Goal: Obtain resource: Download file/media

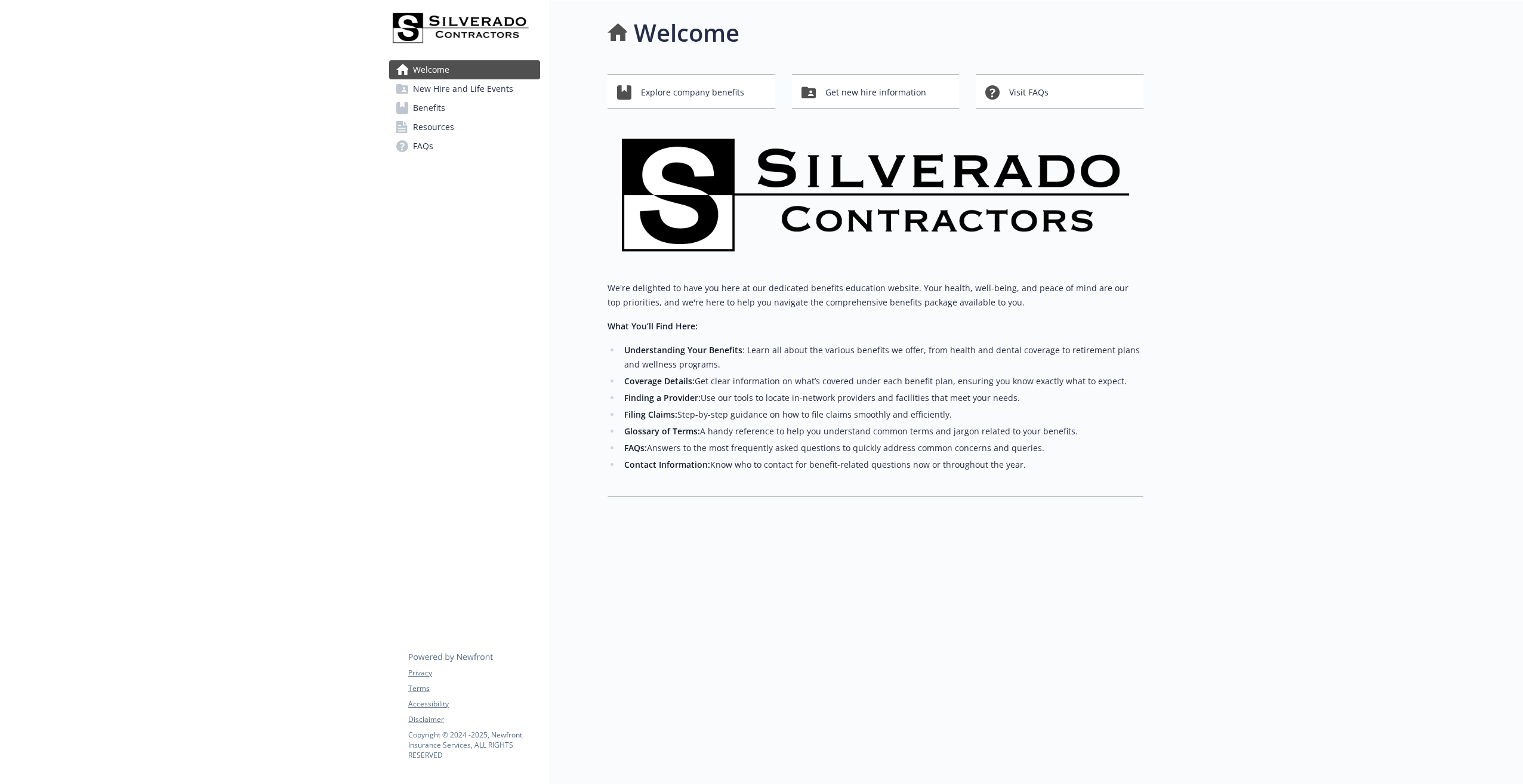
click at [438, 103] on span "Benefits" at bounding box center [430, 108] width 32 height 19
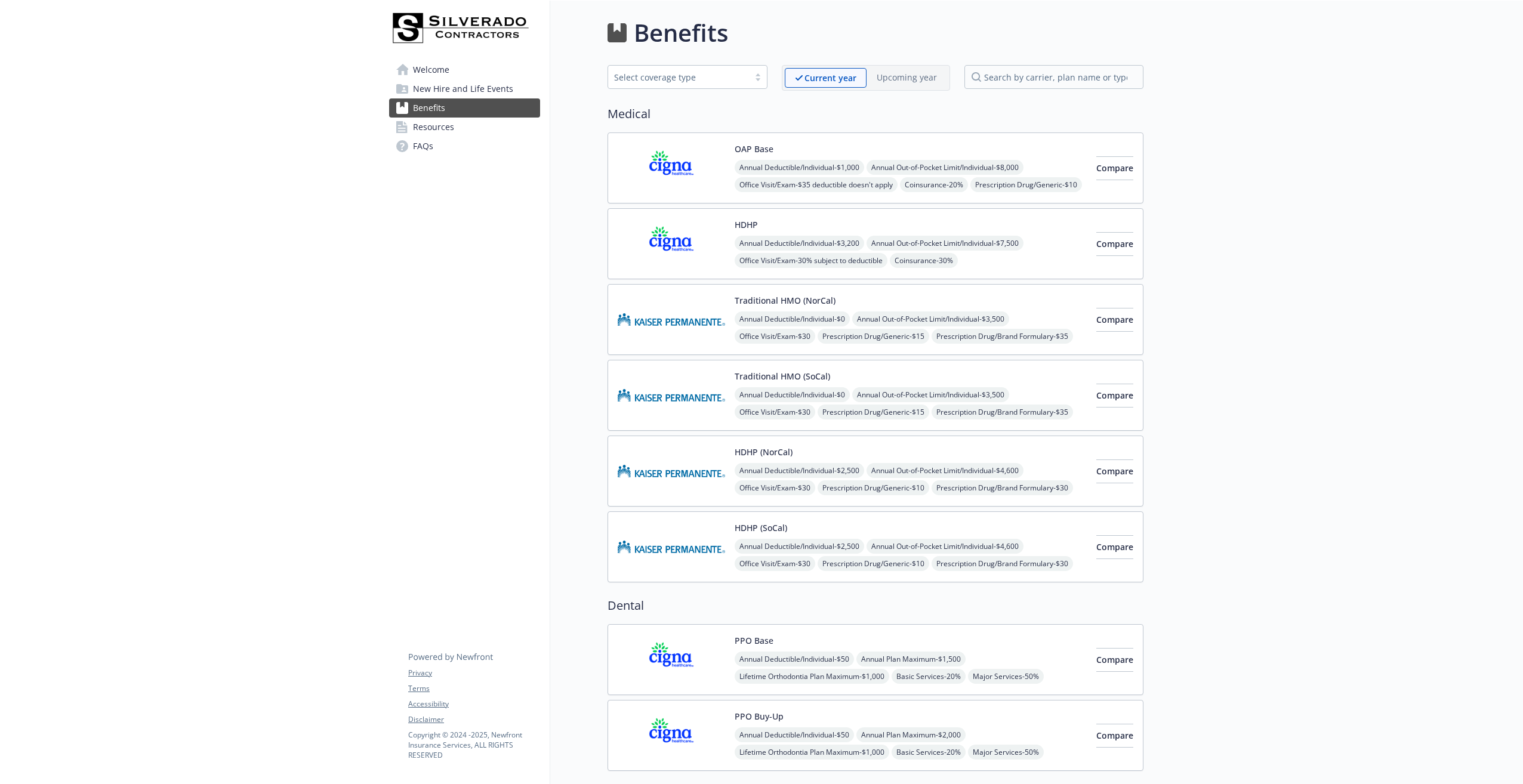
click at [786, 376] on button "Traditional HMO (SoCal)" at bounding box center [782, 376] width 96 height 13
click at [786, 379] on button "Traditional HMO (SoCal)" at bounding box center [782, 376] width 96 height 13
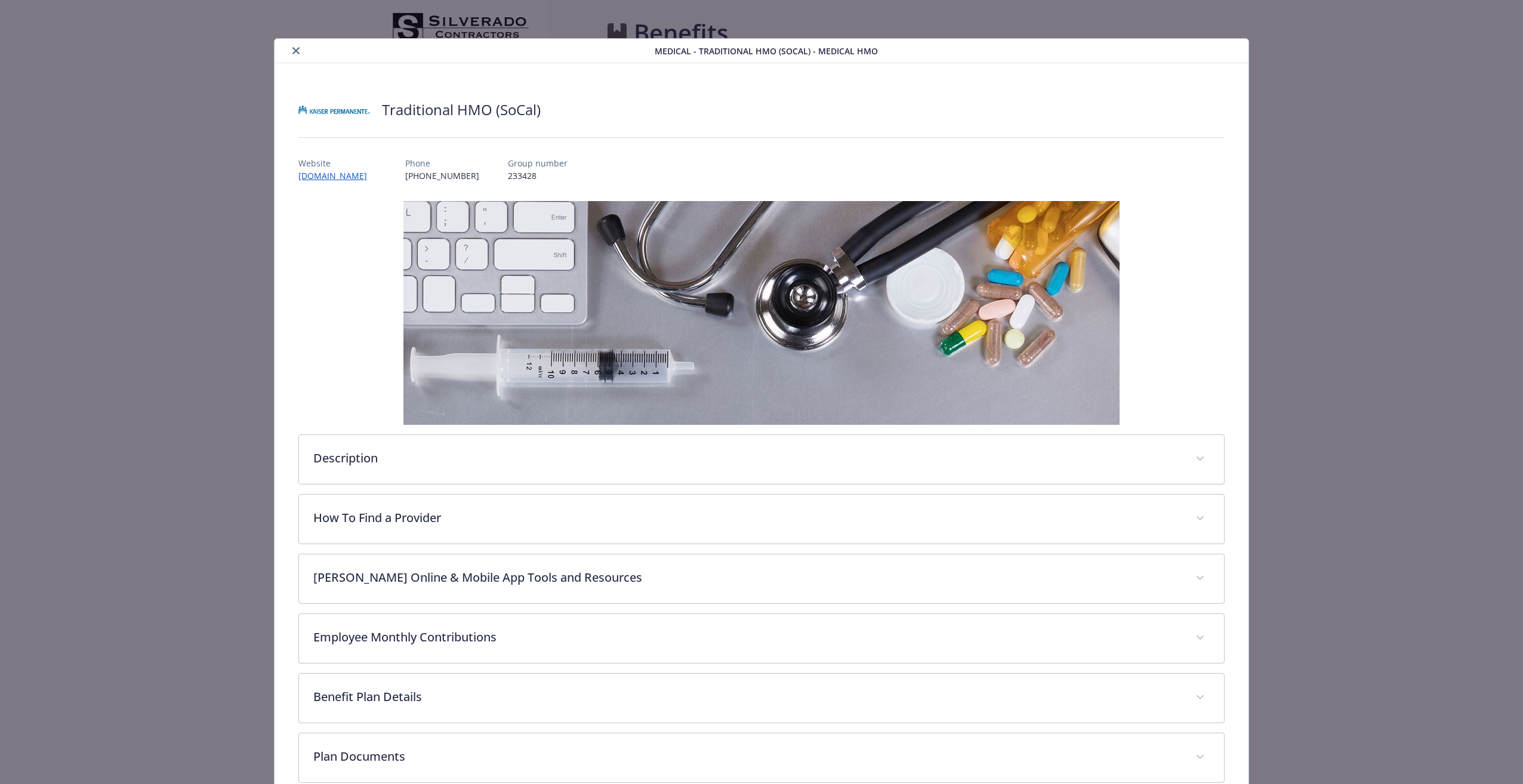
scroll to position [36, 0]
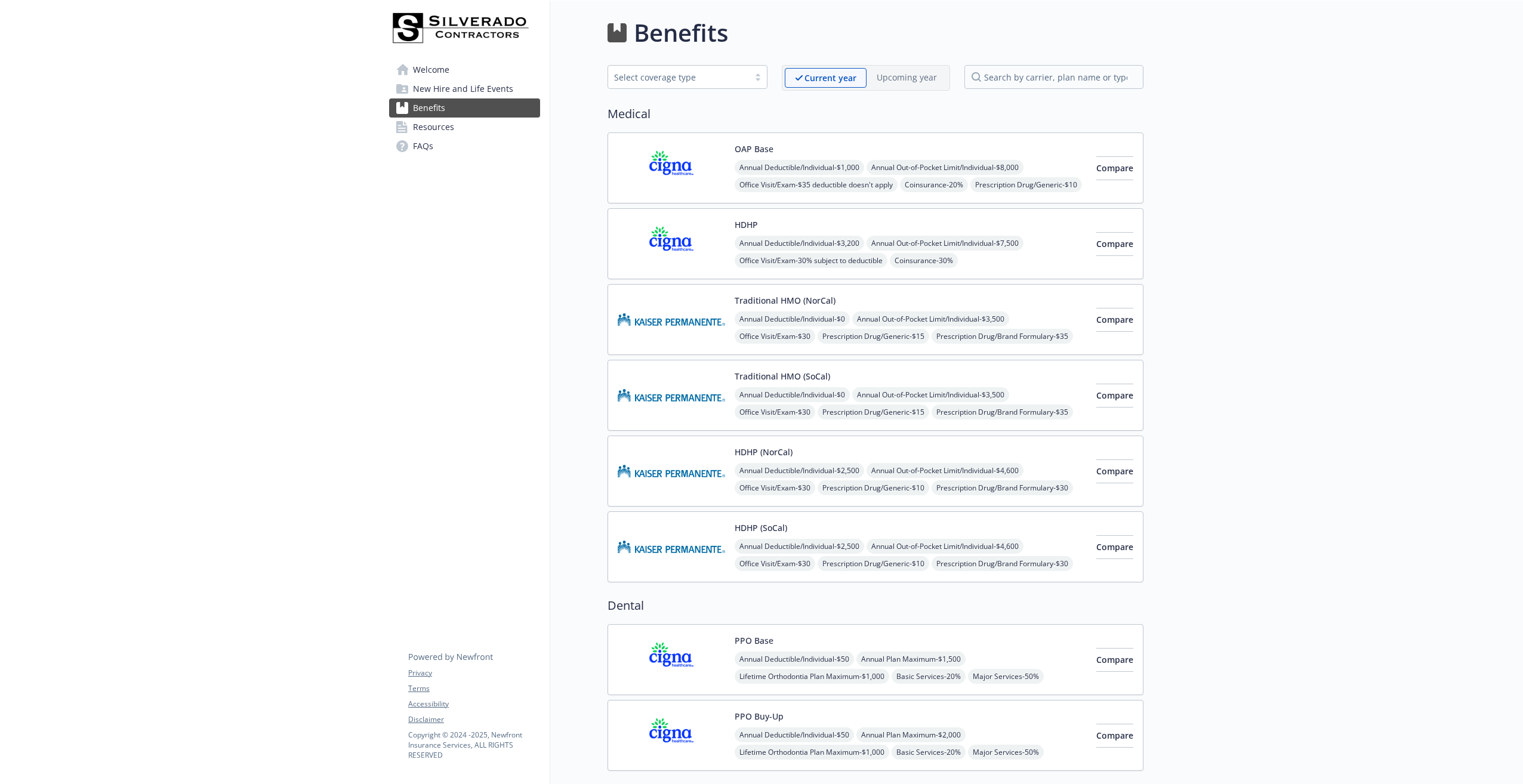
click at [799, 301] on button "Traditional HMO (NorCal)" at bounding box center [785, 301] width 101 height 13
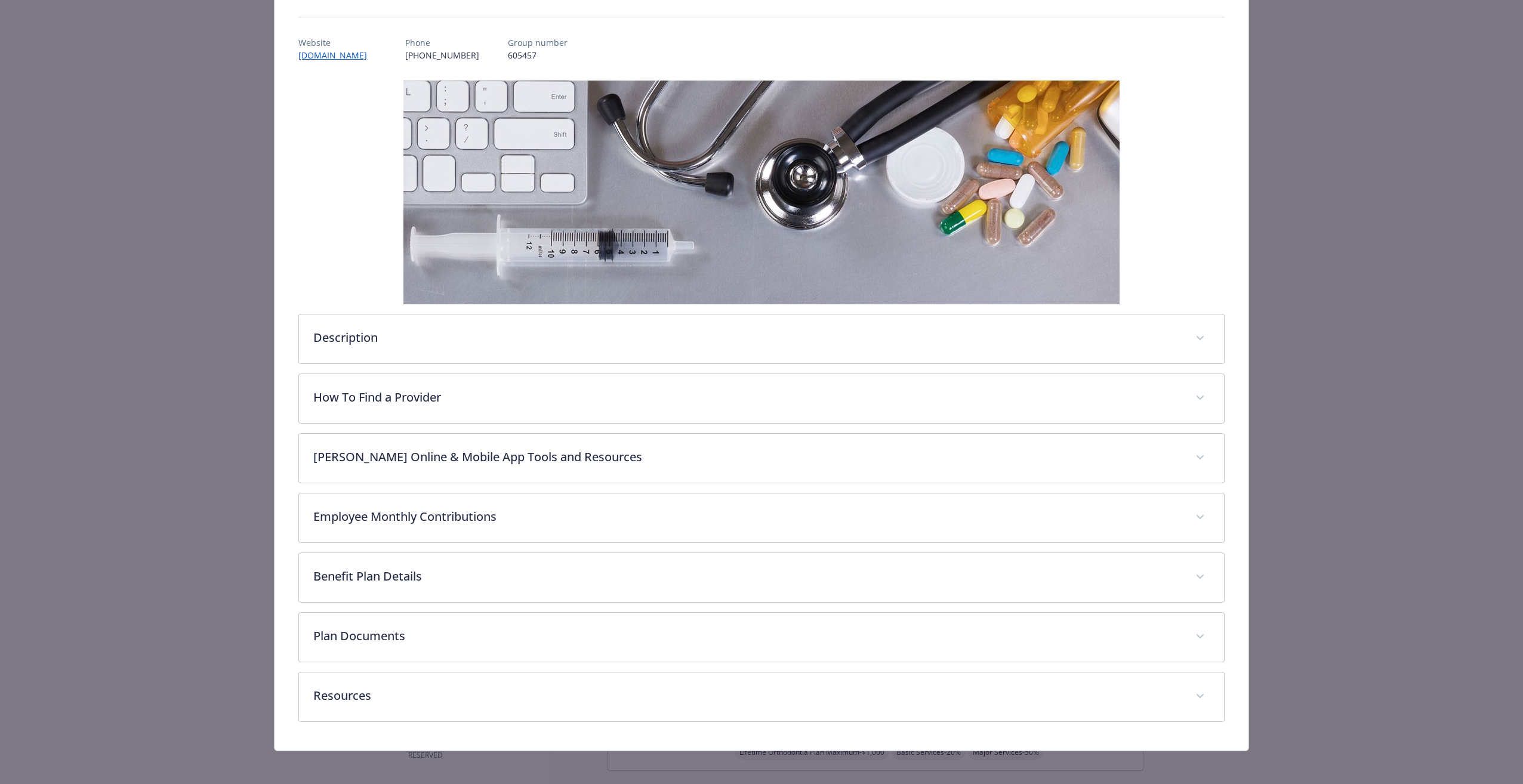
scroll to position [126, 0]
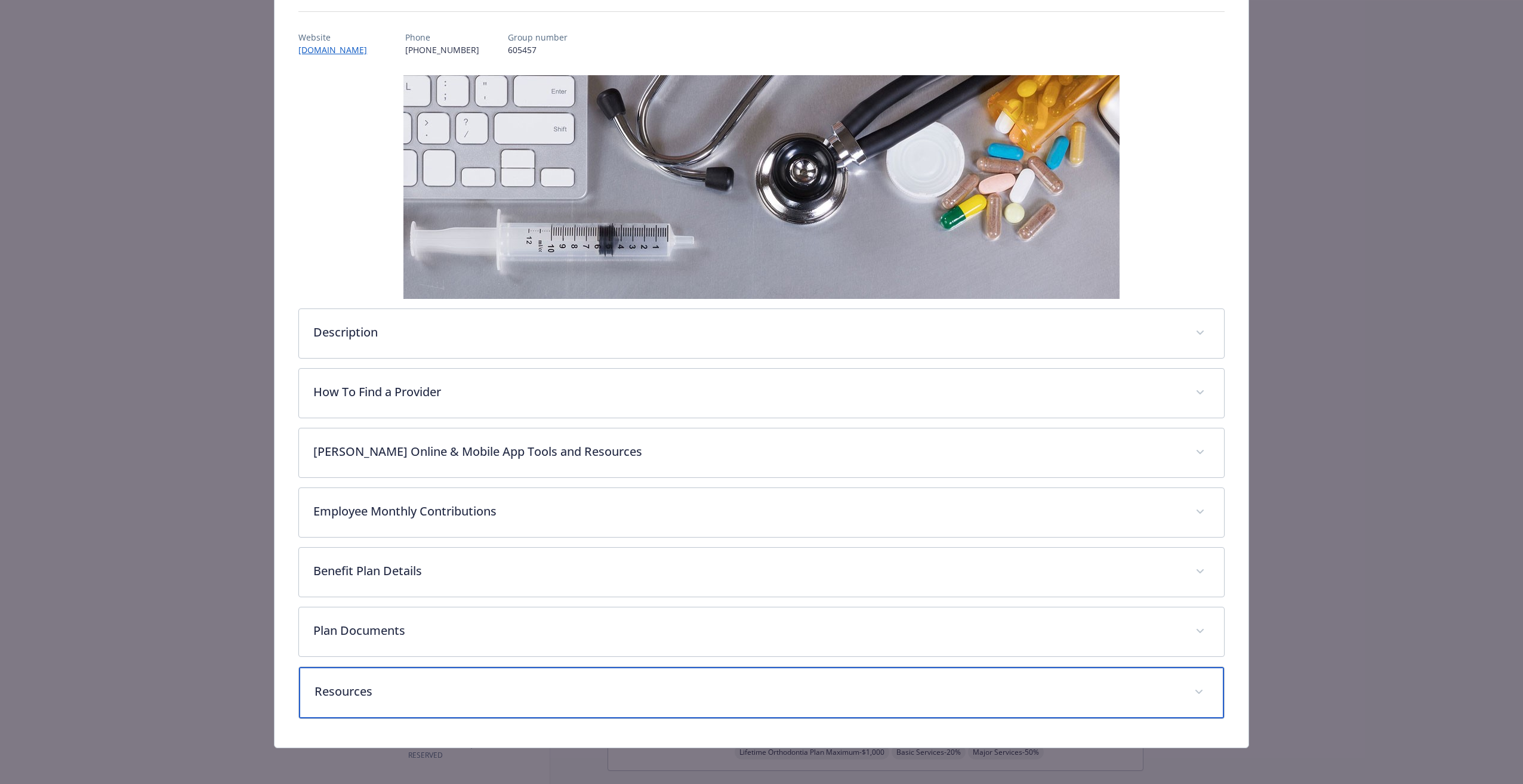
click at [364, 689] on p "Resources" at bounding box center [747, 692] width 865 height 18
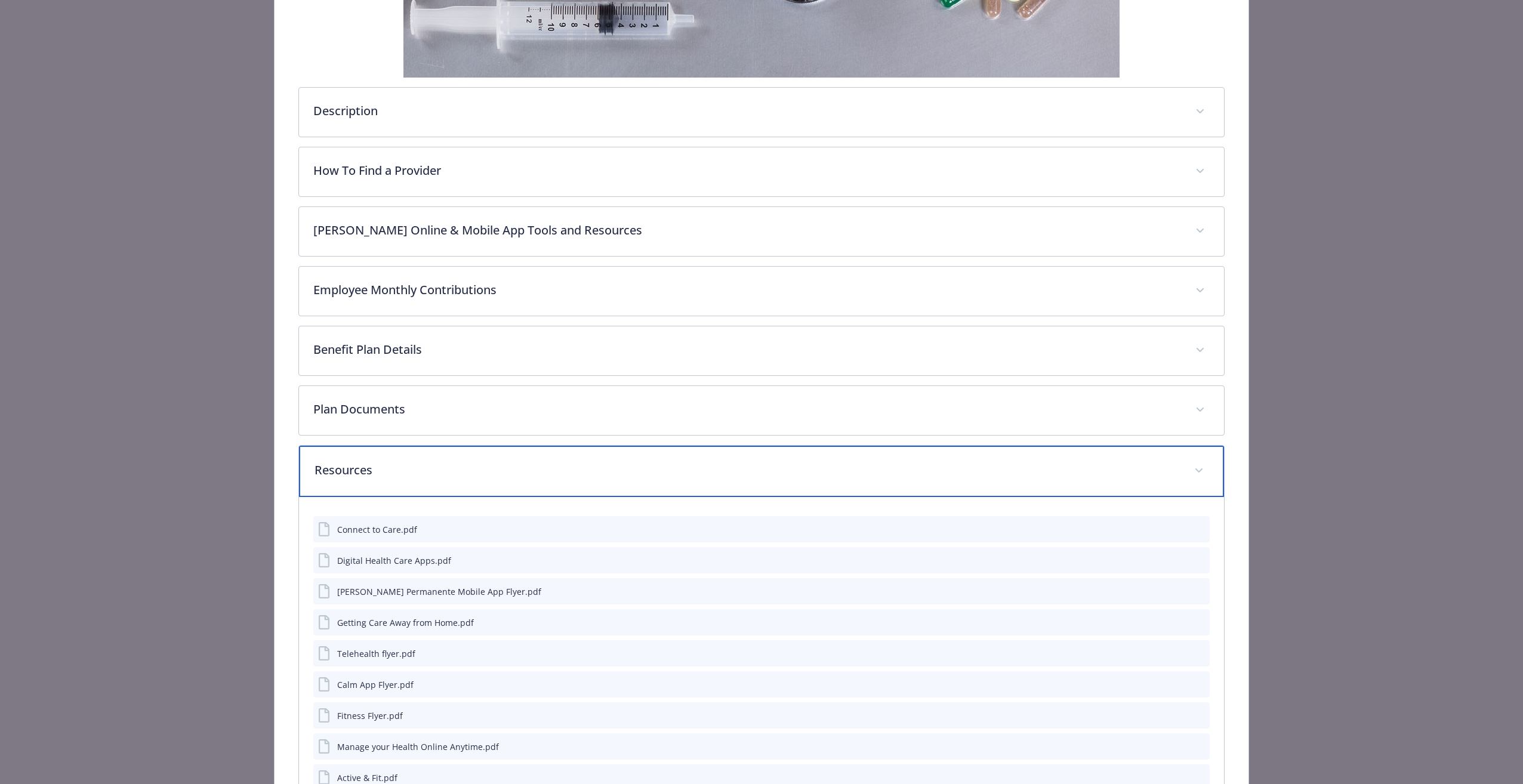
scroll to position [327, 0]
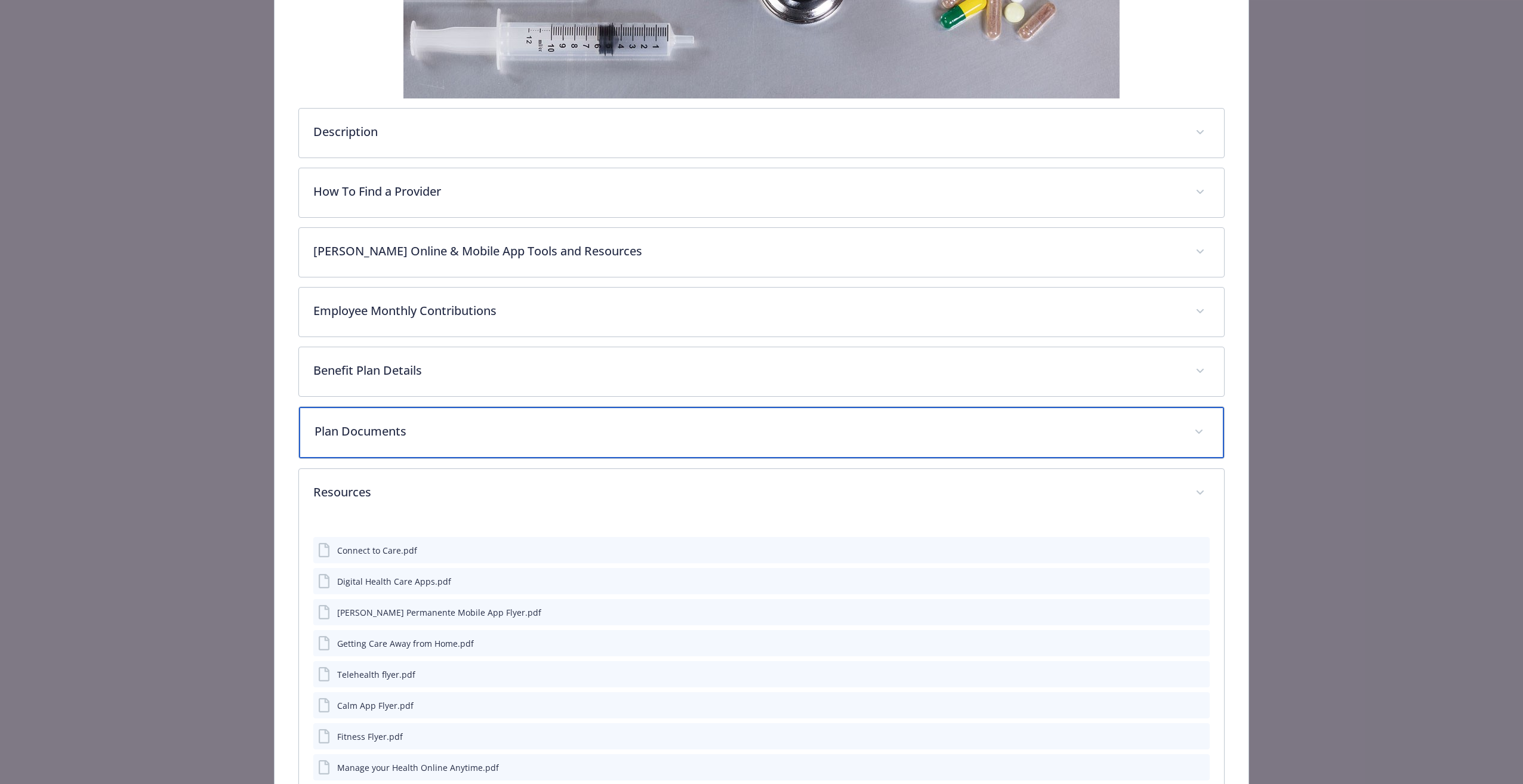
click at [376, 425] on p "Plan Documents" at bounding box center [747, 431] width 865 height 18
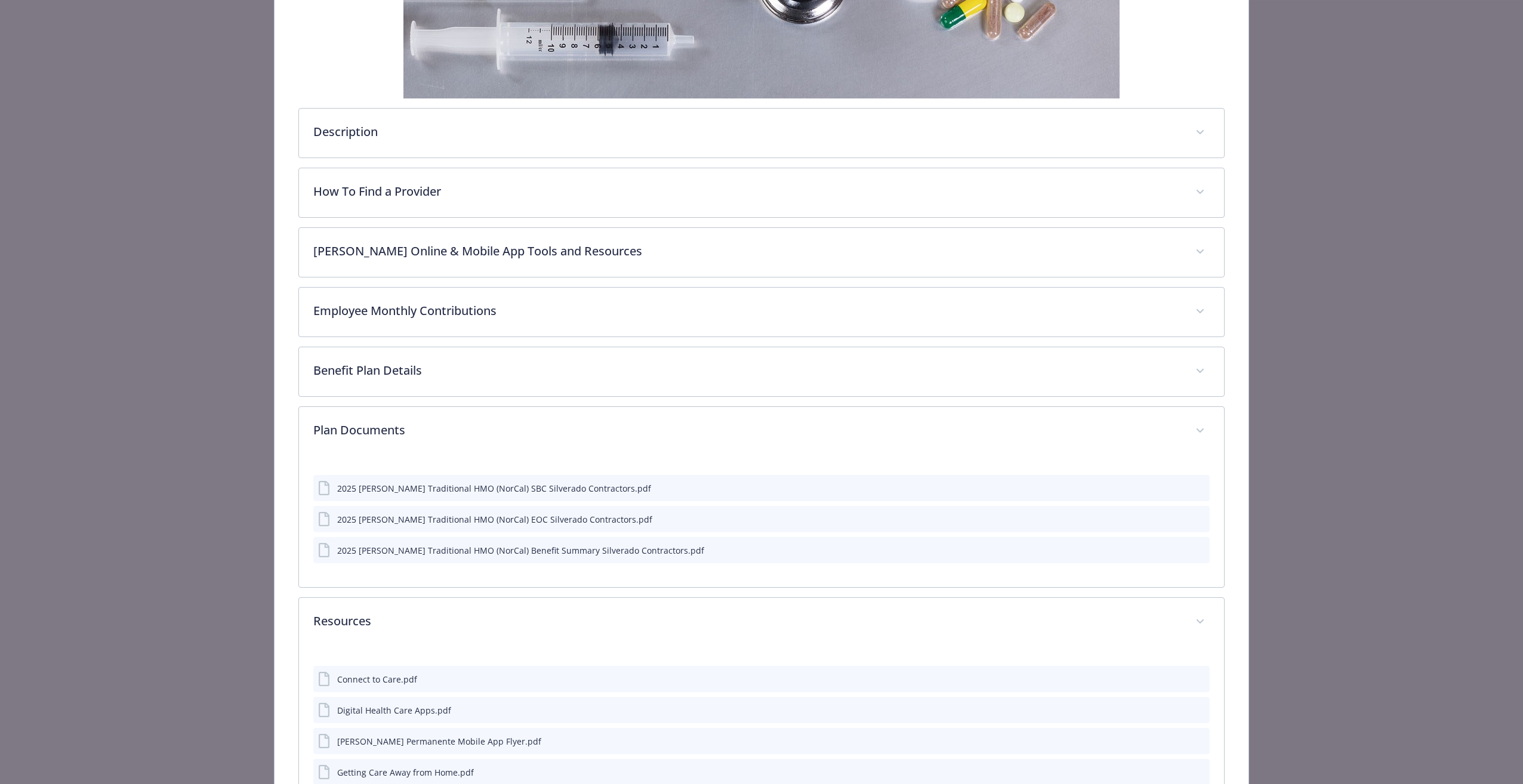
click at [1175, 490] on icon "download file" at bounding box center [1179, 488] width 10 height 10
